Goal: Transaction & Acquisition: Purchase product/service

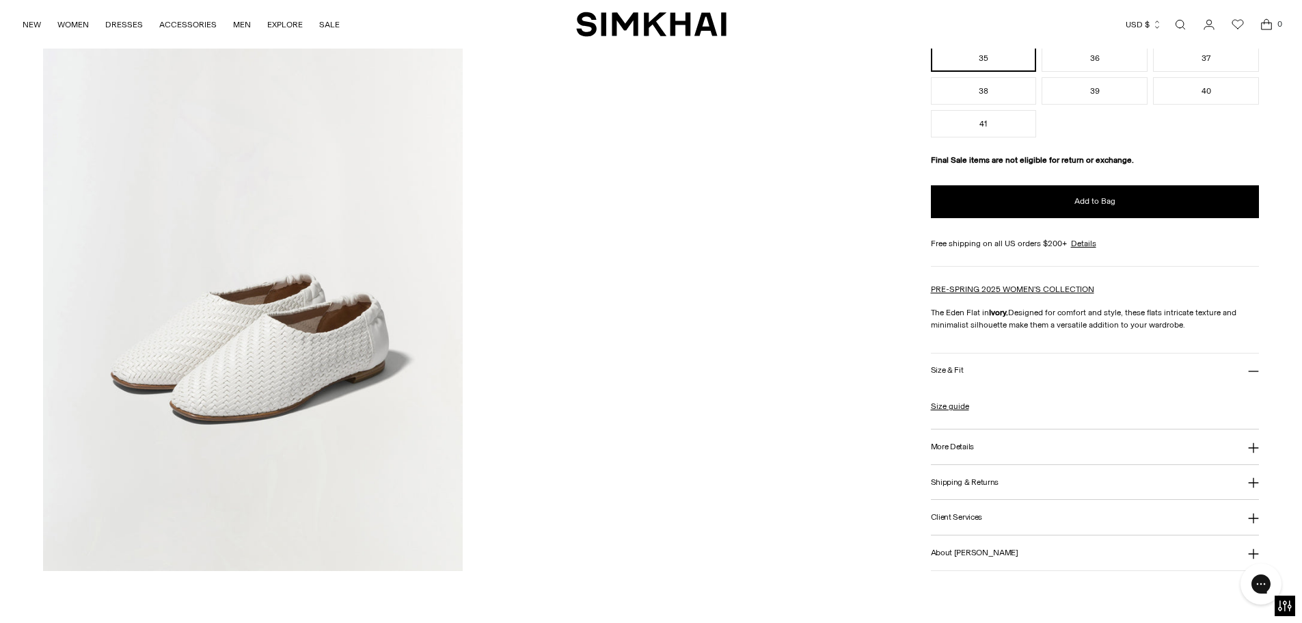
scroll to position [1397, 0]
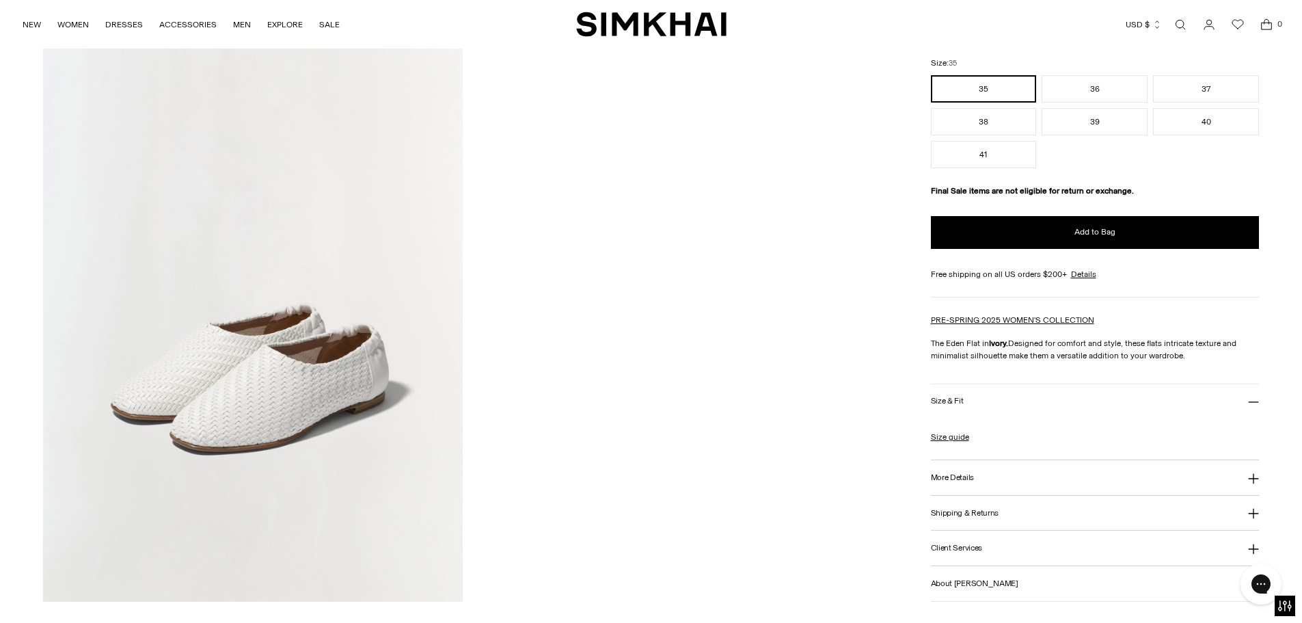
click at [952, 475] on h3 "More Details" at bounding box center [952, 477] width 43 height 9
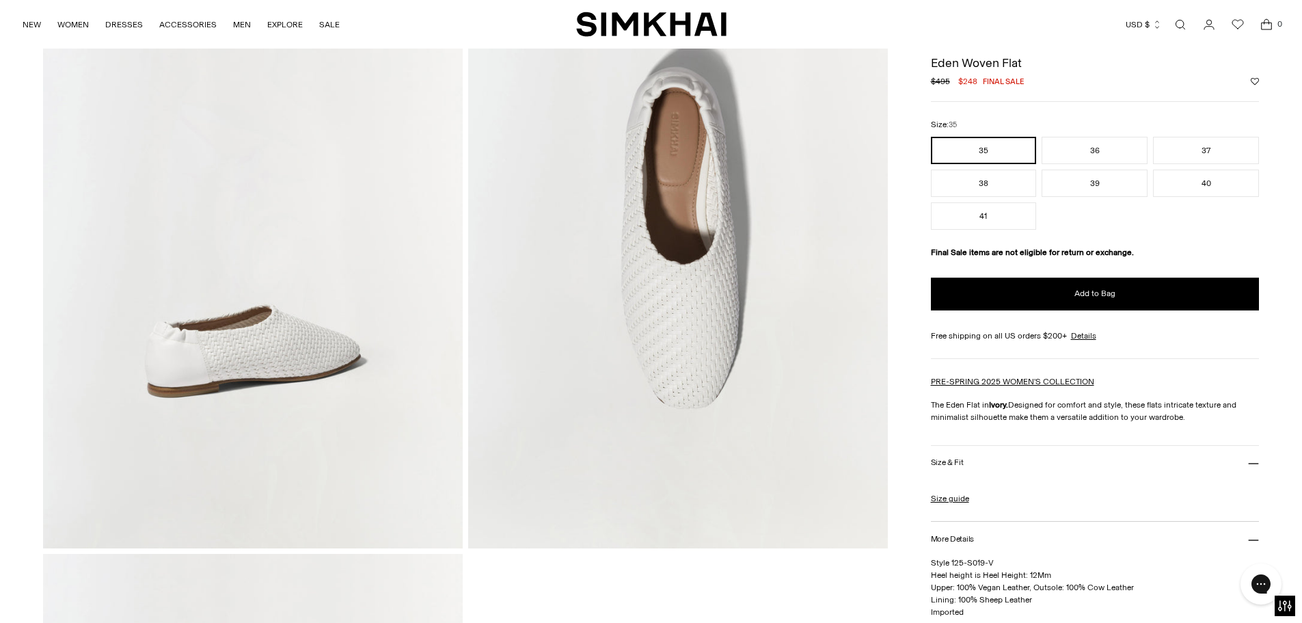
scroll to position [644, 0]
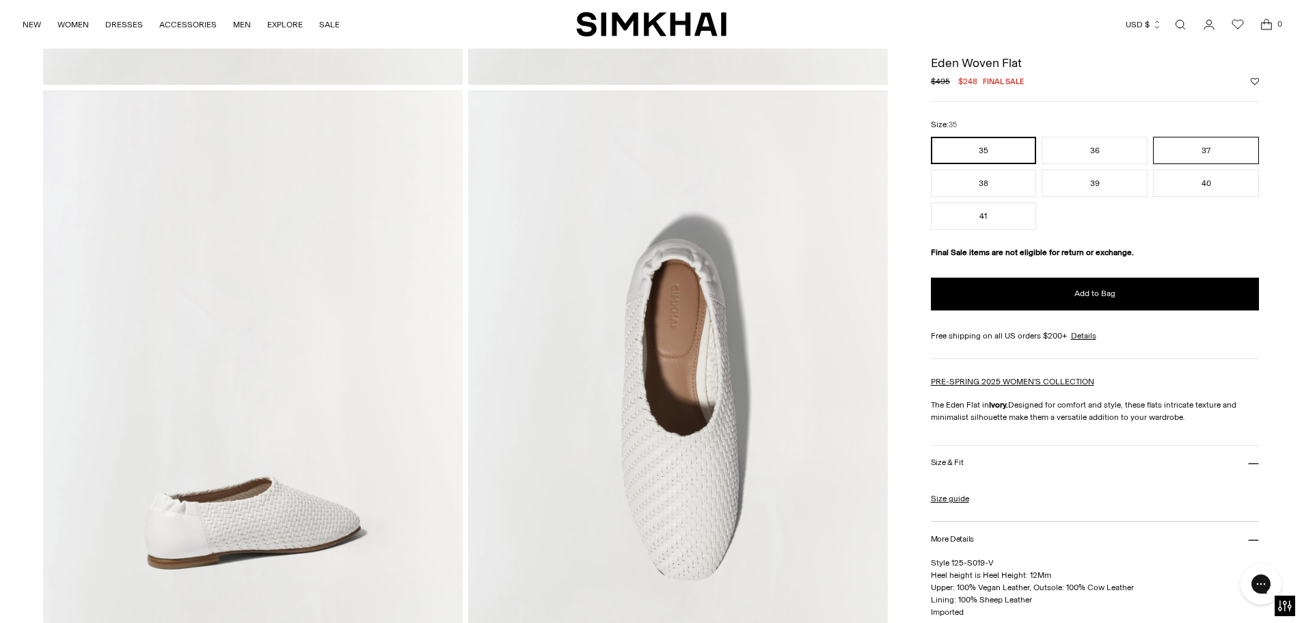
click at [1202, 148] on button "37" at bounding box center [1206, 150] width 106 height 27
